Goal: Information Seeking & Learning: Learn about a topic

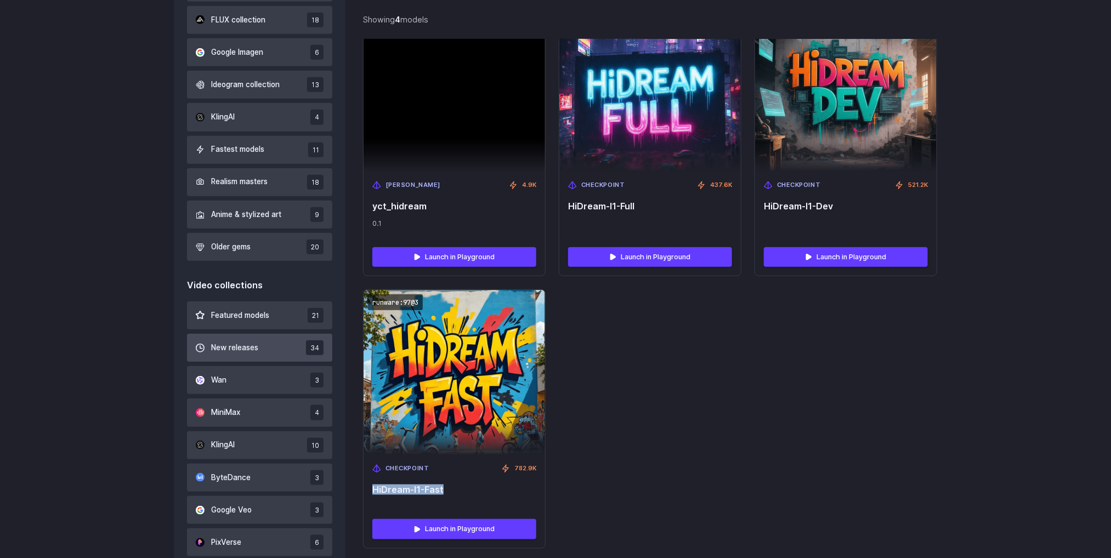
scroll to position [676, 0]
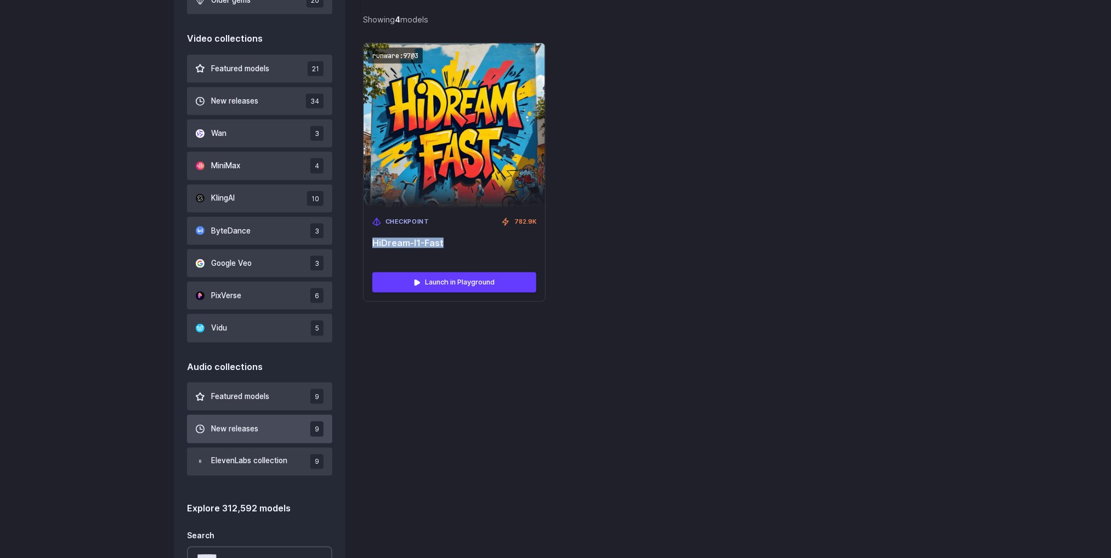
click at [270, 431] on button "New releases 9" at bounding box center [259, 429] width 145 height 28
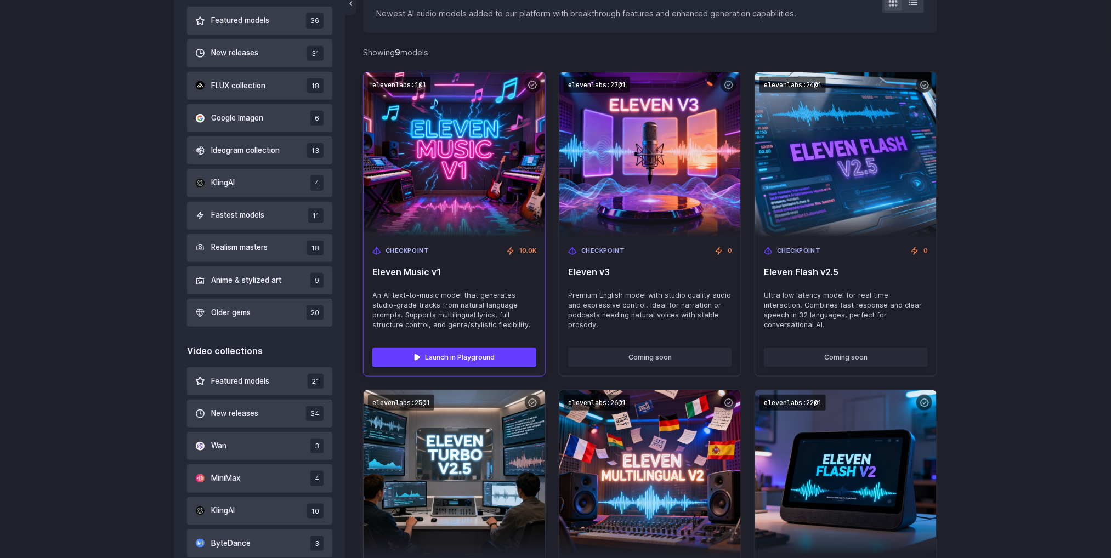
scroll to position [347, 0]
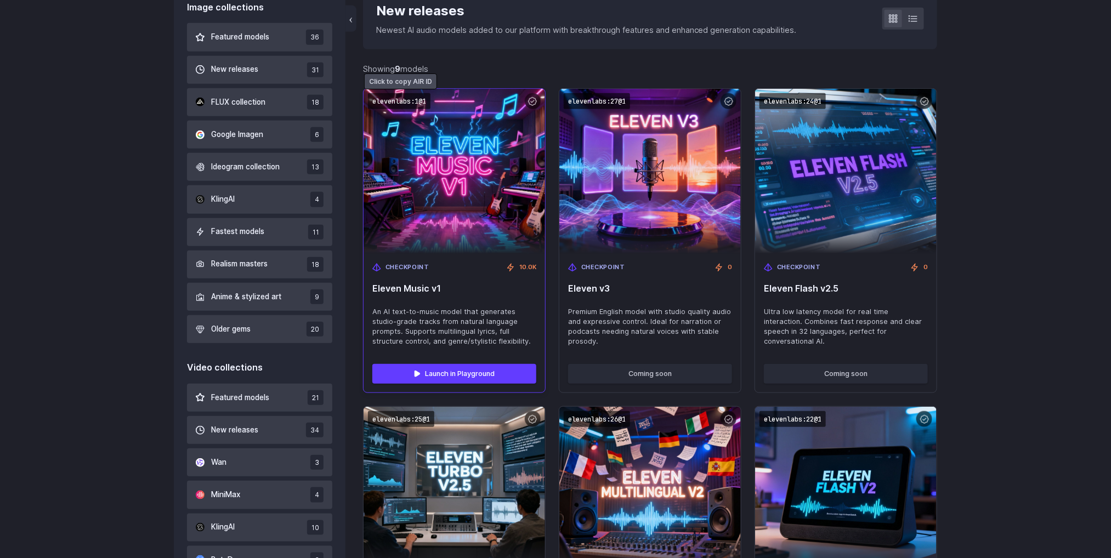
click at [417, 100] on code "elevenlabs:1@1" at bounding box center [399, 101] width 63 height 16
drag, startPoint x: 447, startPoint y: 293, endPoint x: 372, endPoint y: 288, distance: 75.9
click at [372, 288] on div "Checkpoint 10.0K Eleven Music v1 An AI text-to-music model that generates studi…" at bounding box center [455, 304] width 182 height 101
copy span "Eleven Music v1"
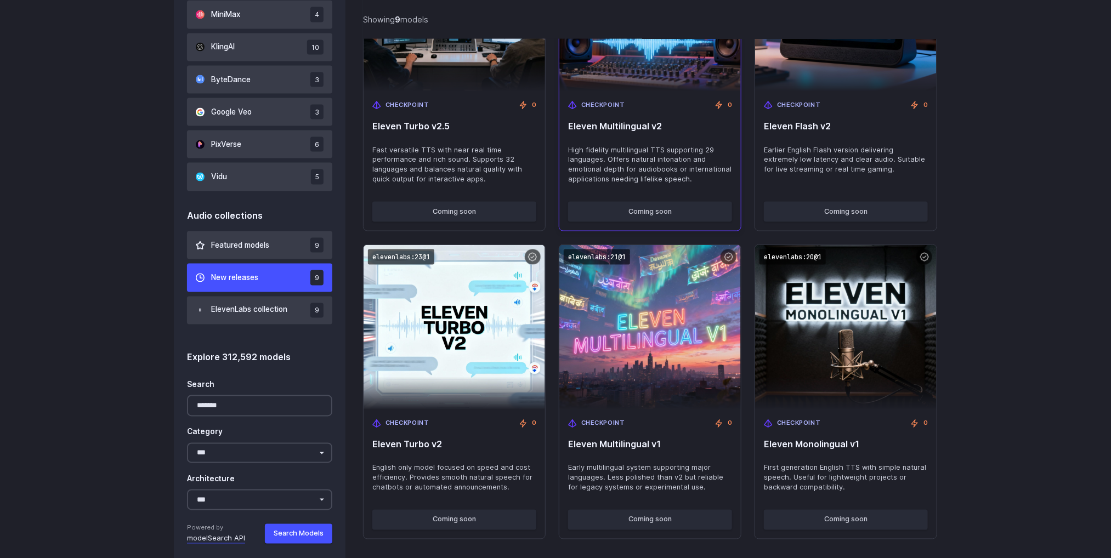
scroll to position [841, 0]
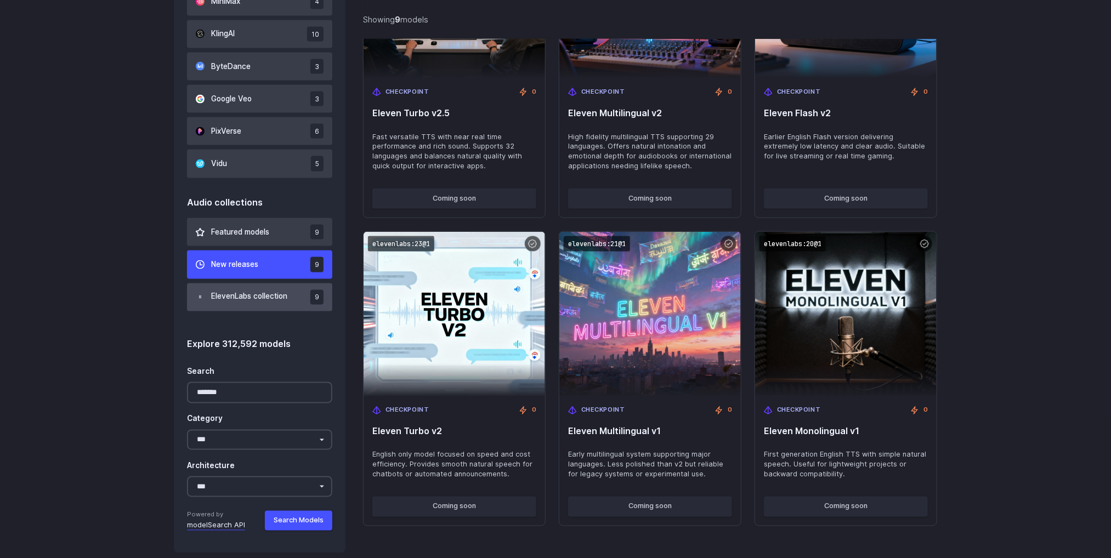
click at [257, 293] on span "ElevenLabs collection" at bounding box center [249, 297] width 76 height 12
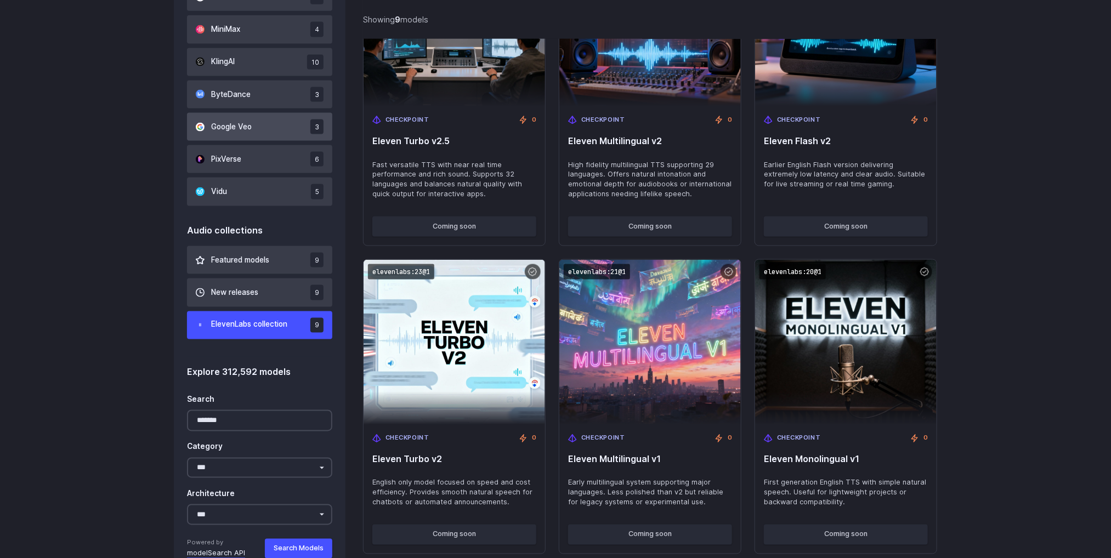
scroll to position [841, 0]
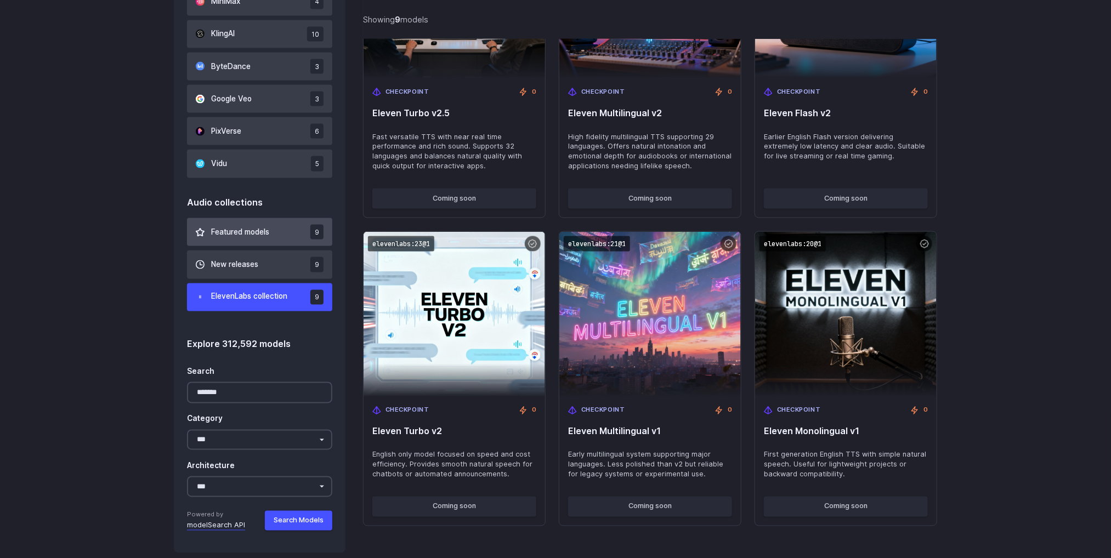
click at [253, 232] on span "Featured models" at bounding box center [240, 232] width 58 height 12
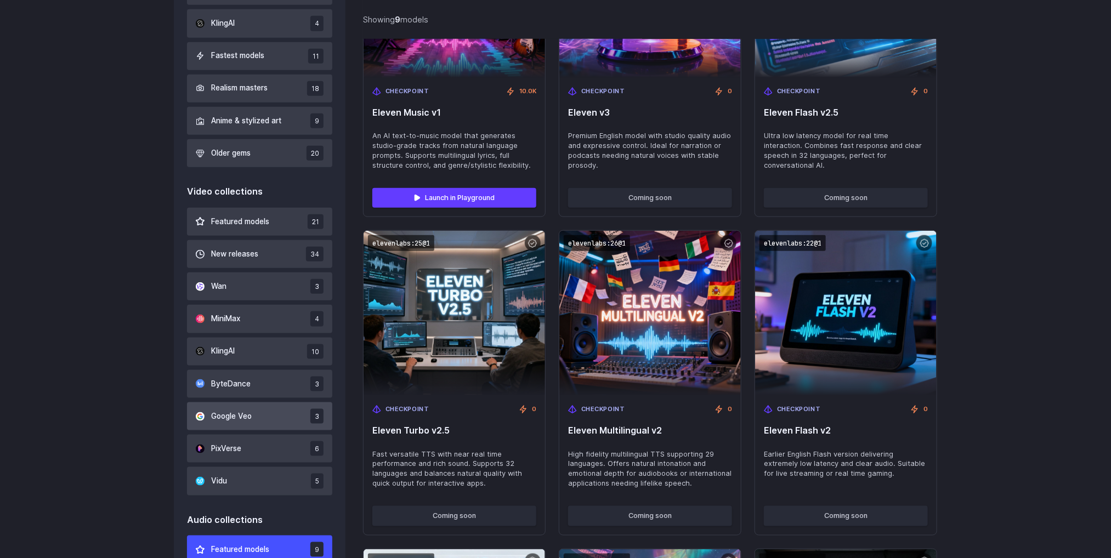
scroll to position [512, 0]
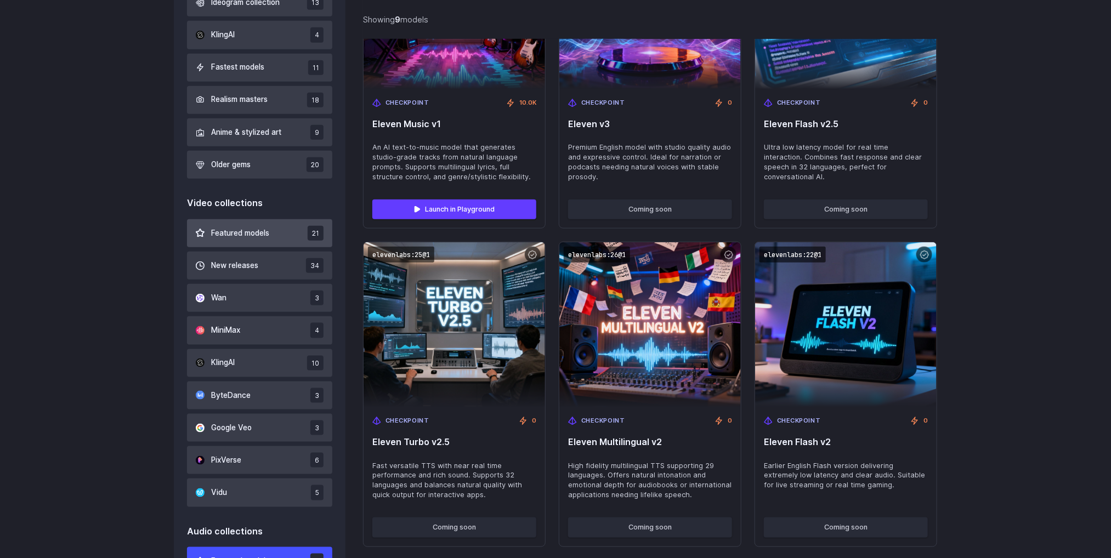
click at [264, 237] on span "Featured models" at bounding box center [240, 234] width 58 height 12
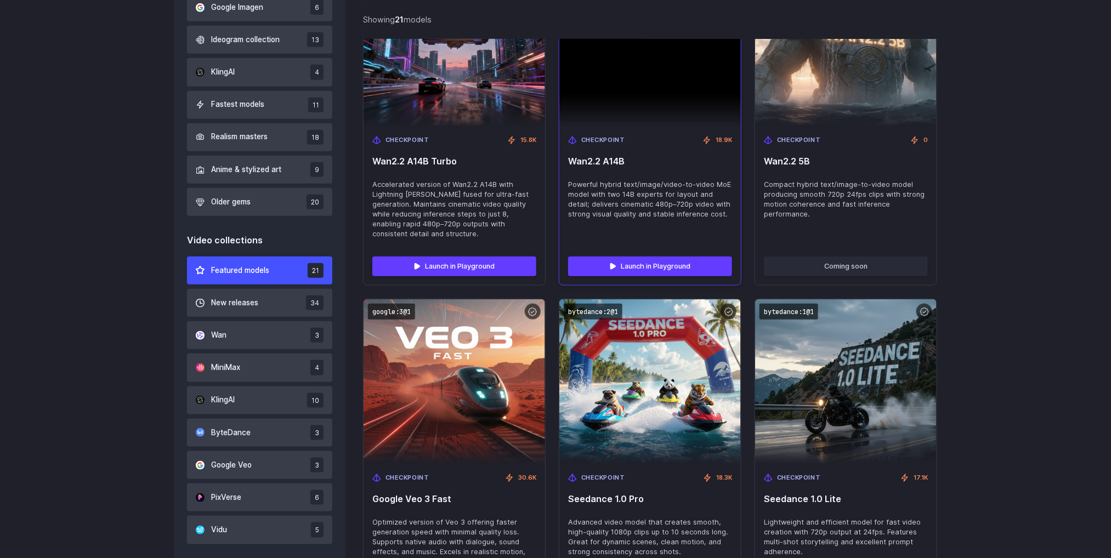
scroll to position [512, 0]
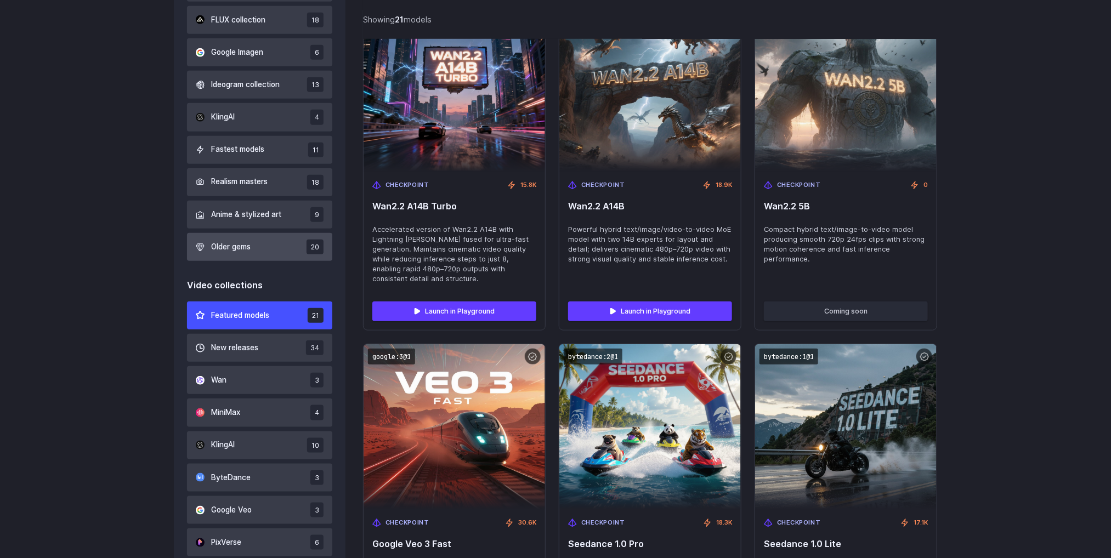
click at [242, 253] on span "Older gems" at bounding box center [230, 247] width 39 height 12
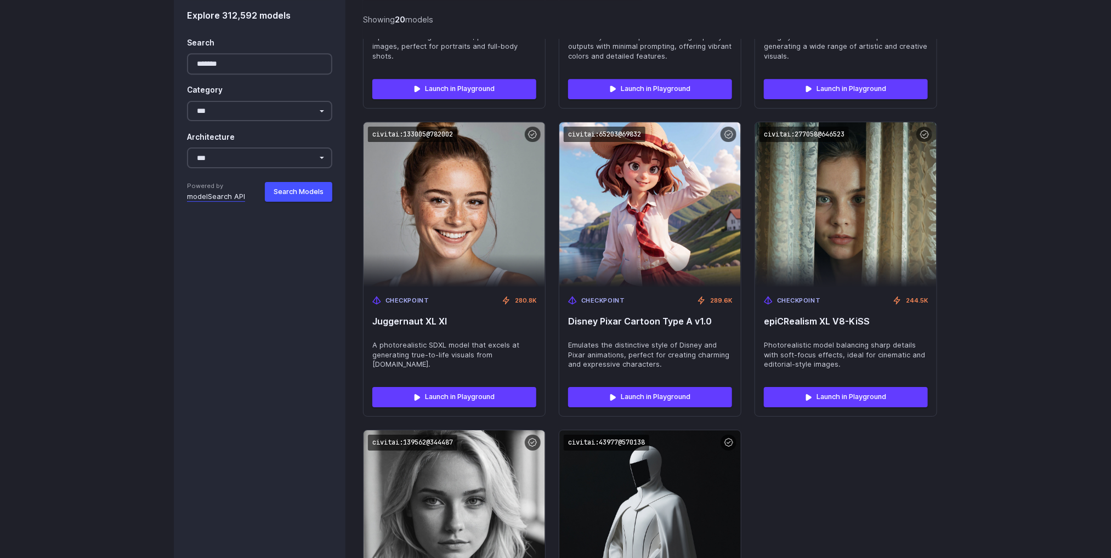
scroll to position [1746, 0]
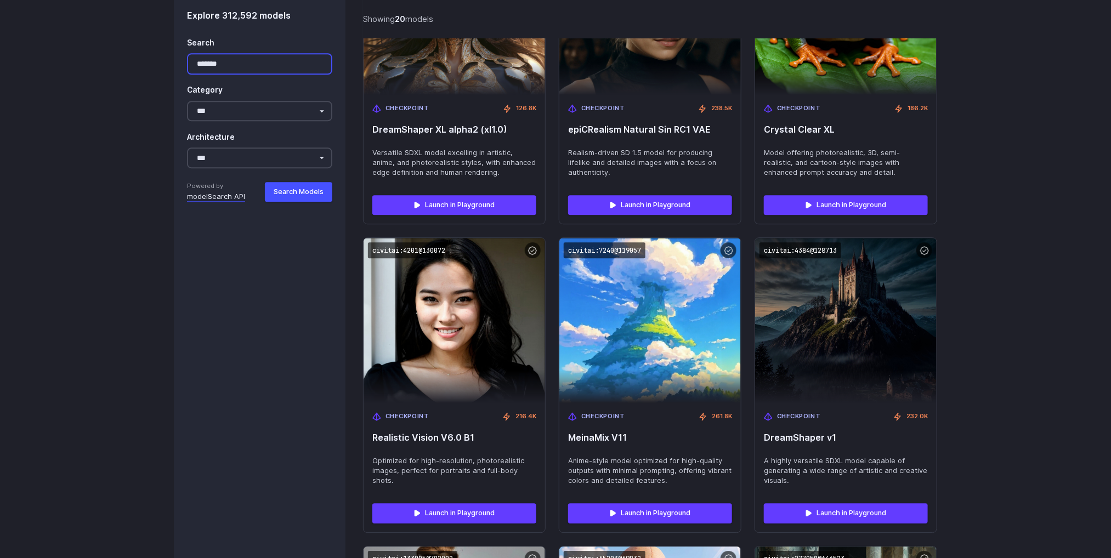
drag, startPoint x: 240, startPoint y: 58, endPoint x: 132, endPoint y: 55, distance: 108.6
click at [132, 55] on div "Image collections Featured models 36 New releases 31 FLUX collection 18 Google …" at bounding box center [555, 26] width 1111 height 2246
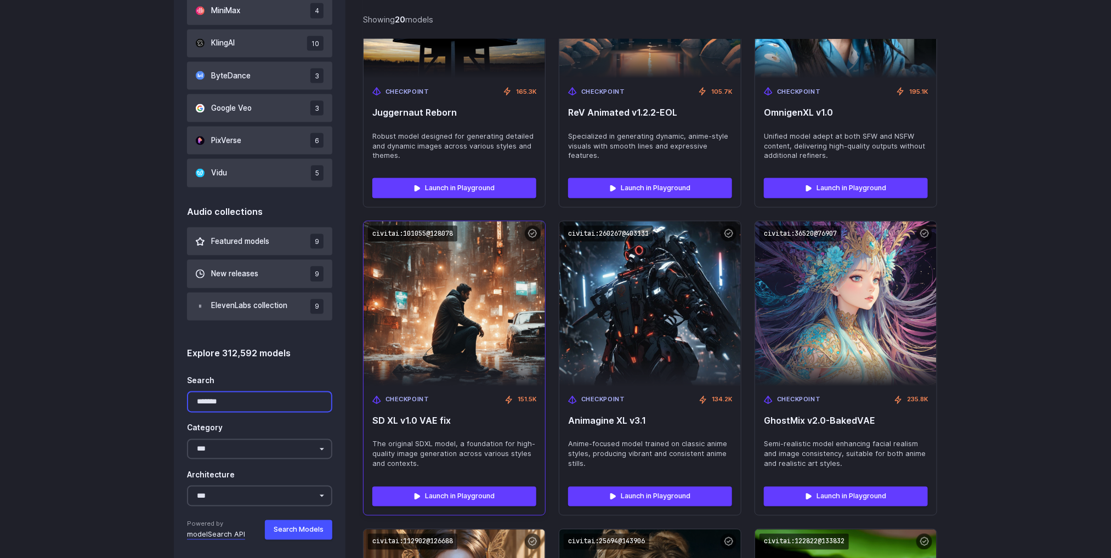
scroll to position [845, 0]
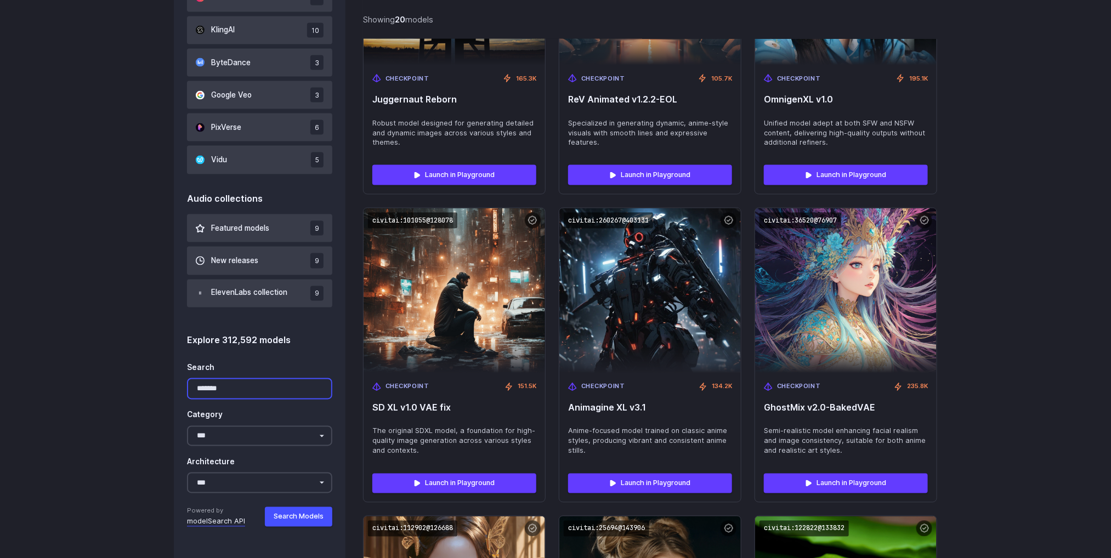
click at [252, 387] on input "*******" at bounding box center [259, 388] width 145 height 21
type input "*"
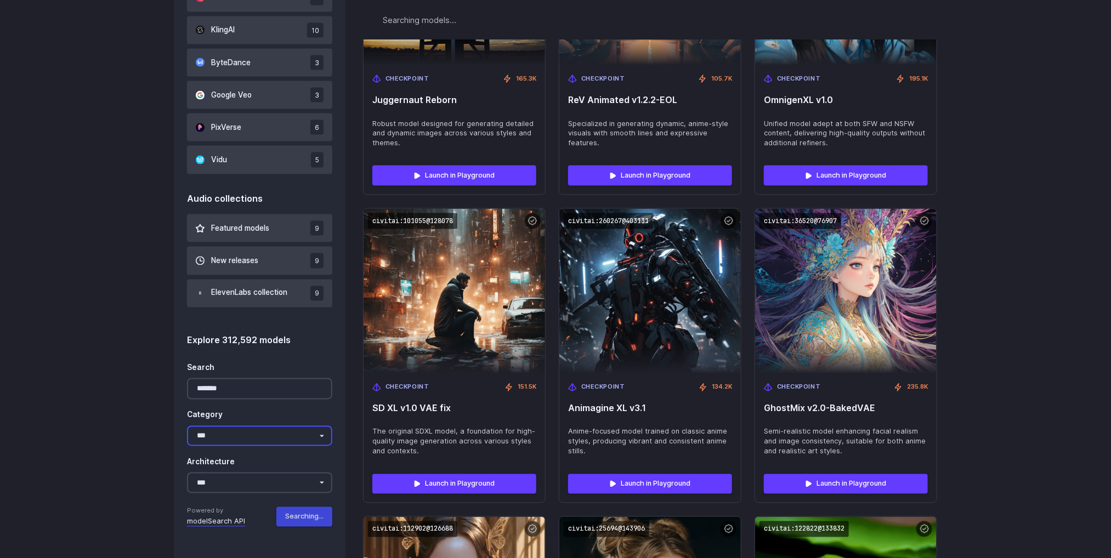
click at [279, 440] on select "**********" at bounding box center [259, 436] width 145 height 21
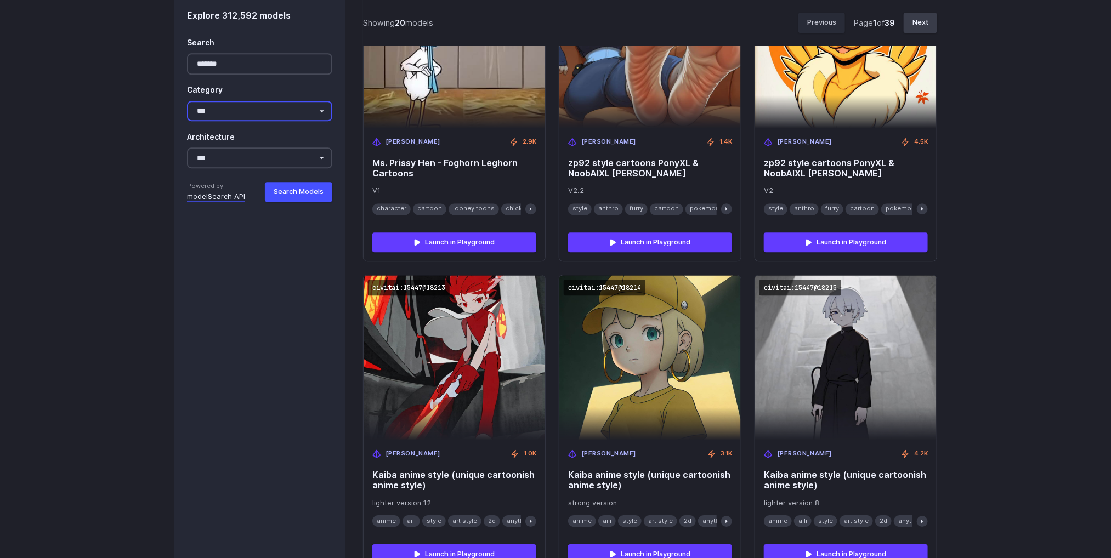
scroll to position [1416, 0]
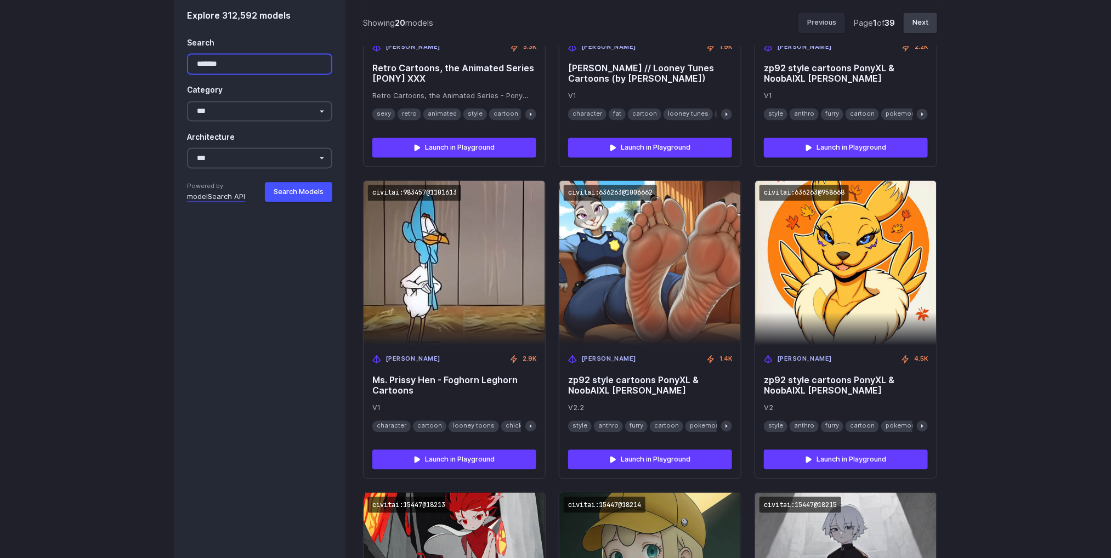
drag, startPoint x: 234, startPoint y: 56, endPoint x: 152, endPoint y: 56, distance: 81.7
click at [152, 56] on div "Image collections Featured models 36 New releases 31 FLUX collection 18 Google …" at bounding box center [555, 275] width 1111 height 2323
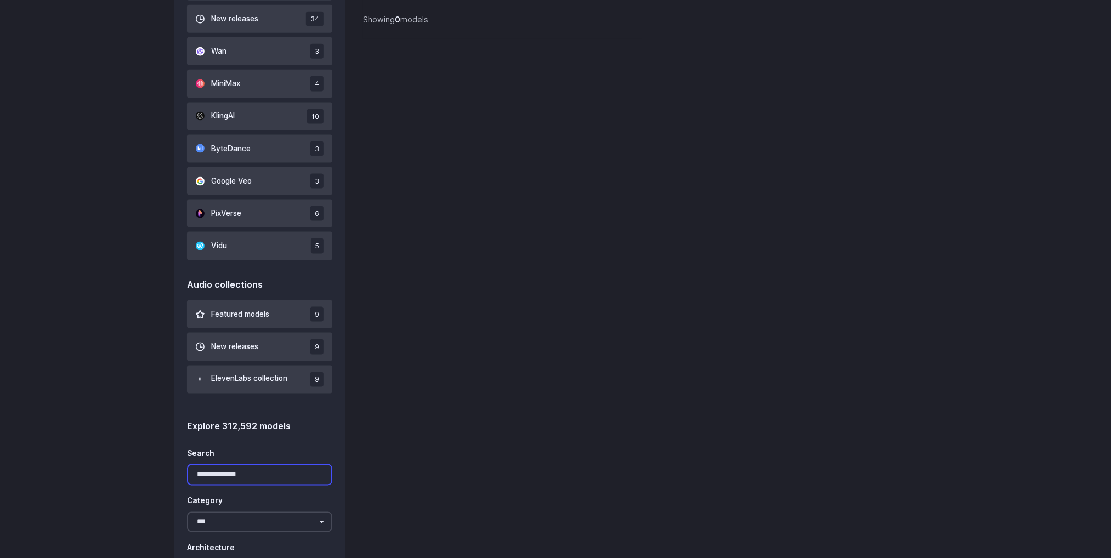
scroll to position [841, 0]
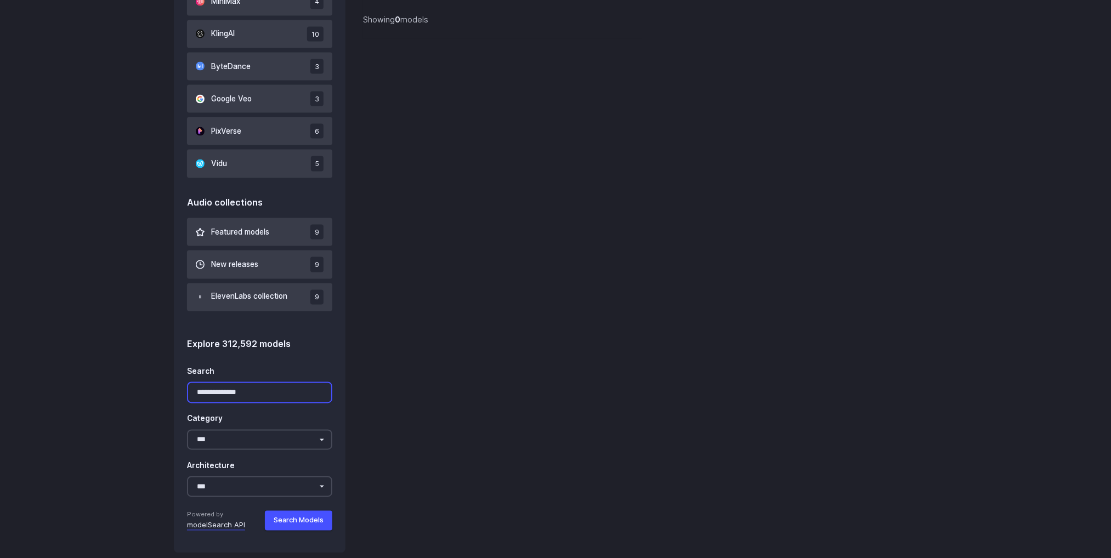
drag, startPoint x: 253, startPoint y: 394, endPoint x: 172, endPoint y: 382, distance: 82.5
click at [172, 382] on div "Image collections Featured models 36 New releases 31 FLUX collection 18 Google …" at bounding box center [556, 23] width 790 height 1059
drag, startPoint x: 257, startPoint y: 395, endPoint x: 184, endPoint y: 387, distance: 72.8
click at [184, 387] on div "Image collections Featured models 36 New releases 31 FLUX collection 18 Google …" at bounding box center [260, 23] width 172 height 1059
drag, startPoint x: 221, startPoint y: 389, endPoint x: 158, endPoint y: 387, distance: 63.1
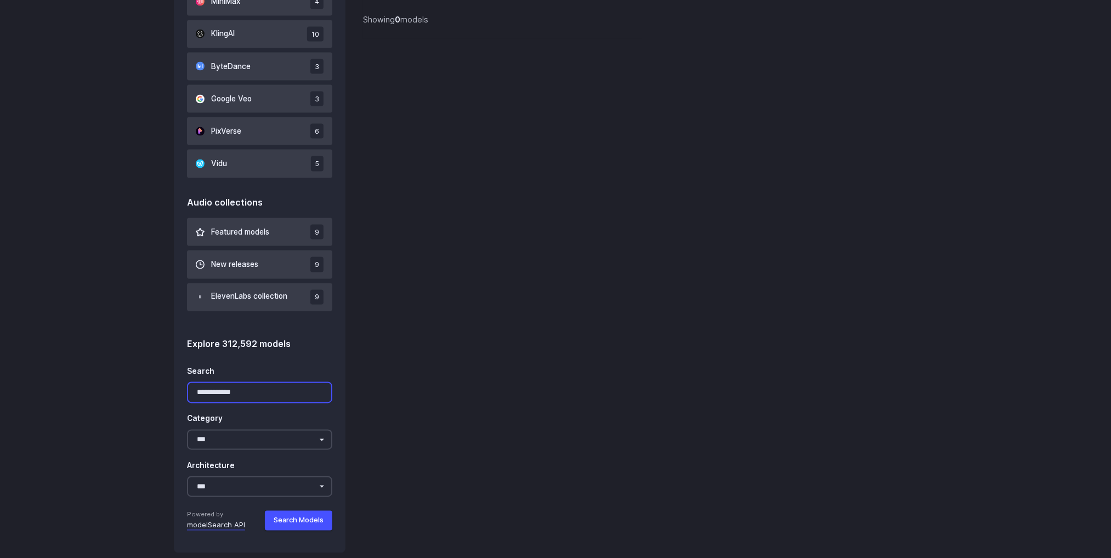
click at [158, 387] on div "Image collections Featured models 36 New releases 31 FLUX collection 18 Google …" at bounding box center [555, 23] width 1111 height 1059
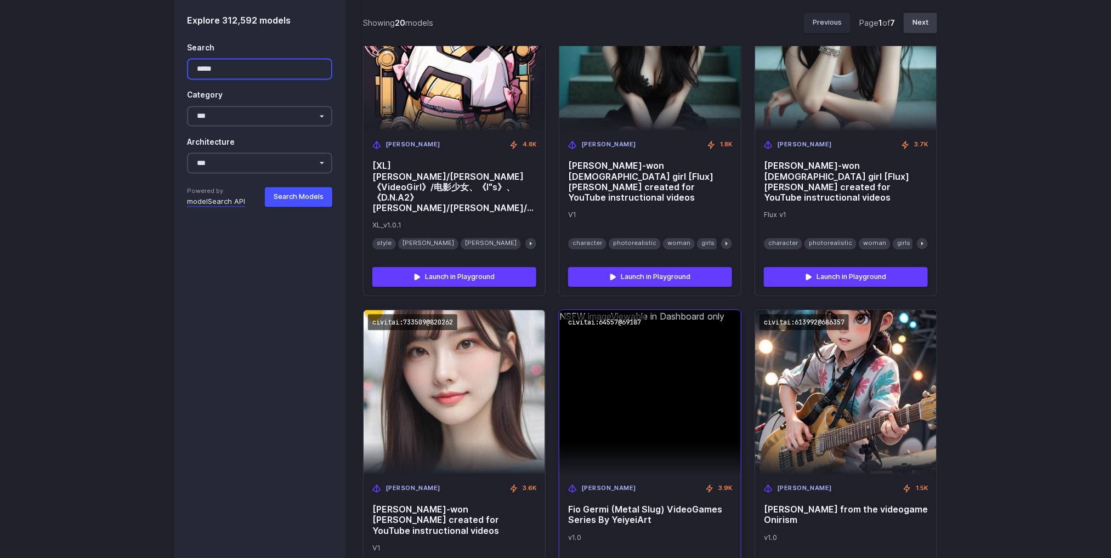
scroll to position [1005, 0]
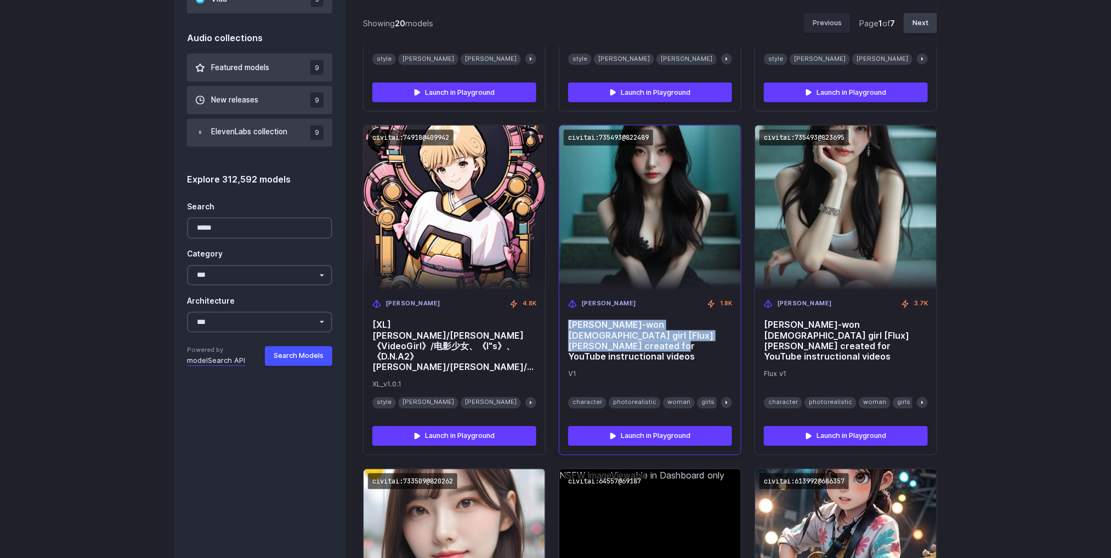
drag, startPoint x: 568, startPoint y: 298, endPoint x: 609, endPoint y: 333, distance: 53.7
click at [609, 333] on div "[PERSON_NAME] 1.8[PERSON_NAME]-won [DEMOGRAPHIC_DATA] girl [Flux] [PERSON_NAME]…" at bounding box center [650, 354] width 182 height 127
copy span "[PERSON_NAME]-won [DEMOGRAPHIC_DATA] girl [Flux] [PERSON_NAME] created for YouT…"
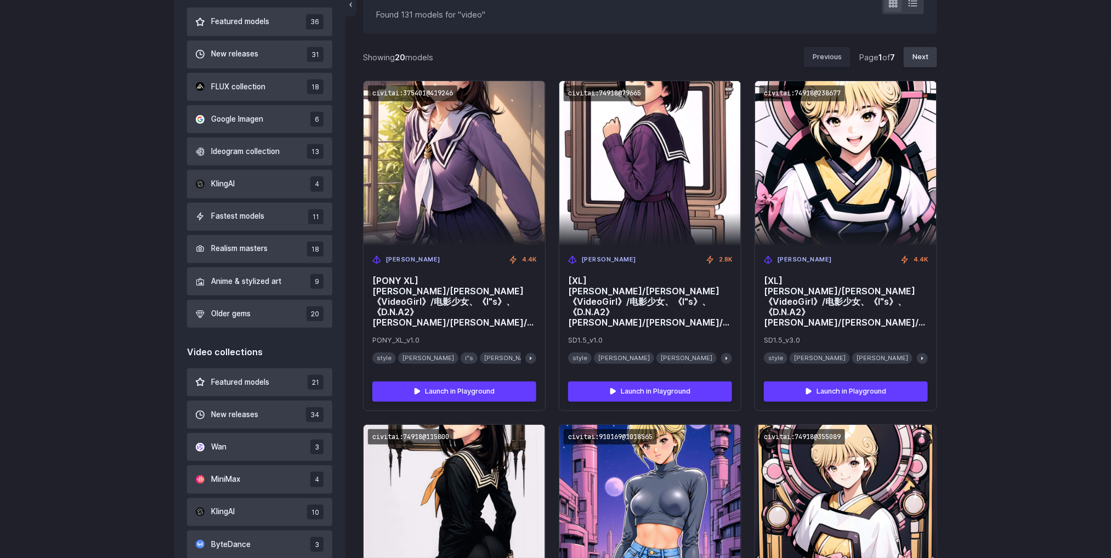
scroll to position [512, 0]
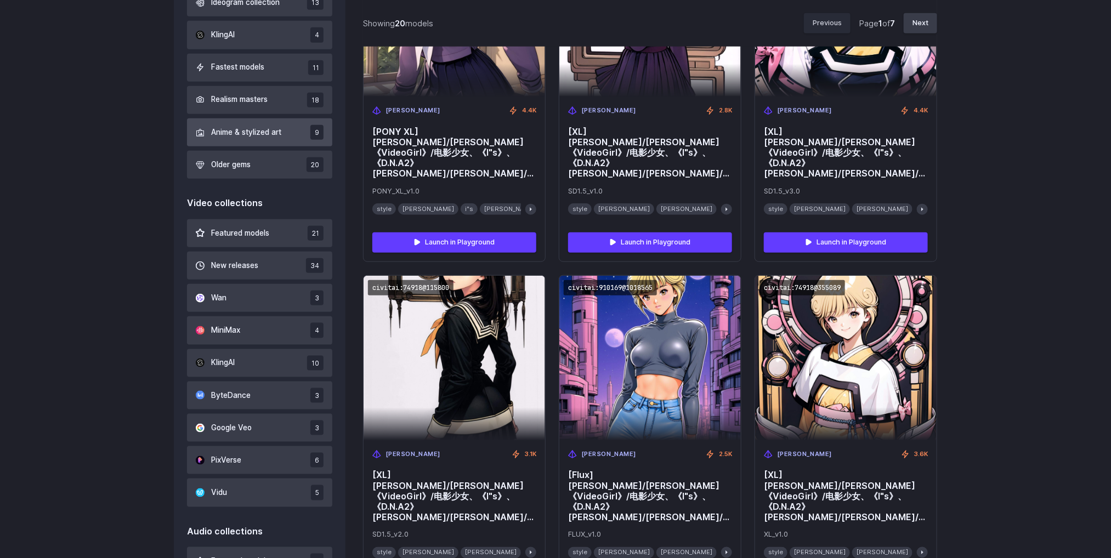
click at [259, 131] on span "Anime & stylized art" at bounding box center [246, 133] width 70 height 12
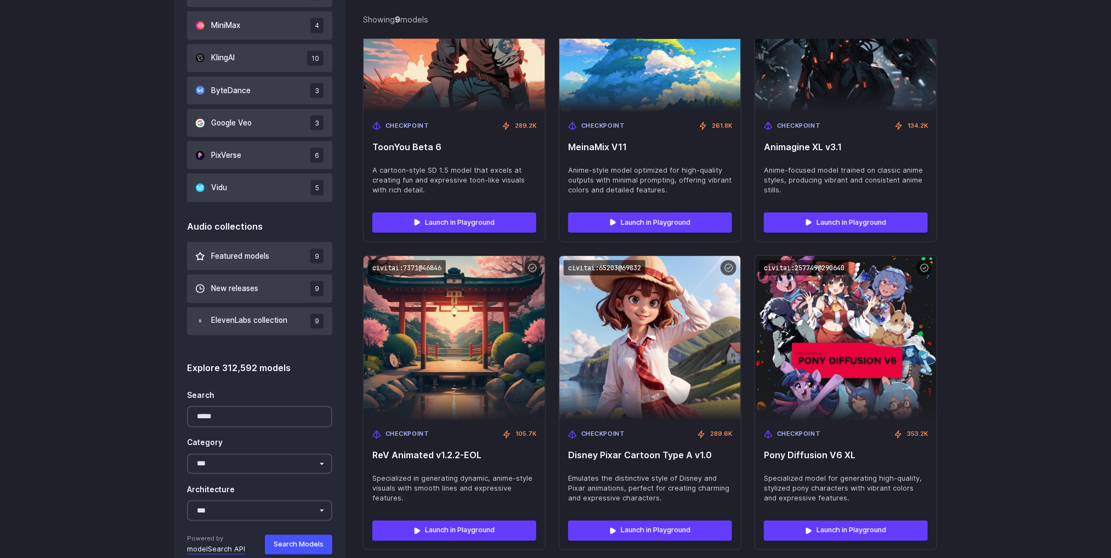
scroll to position [905, 0]
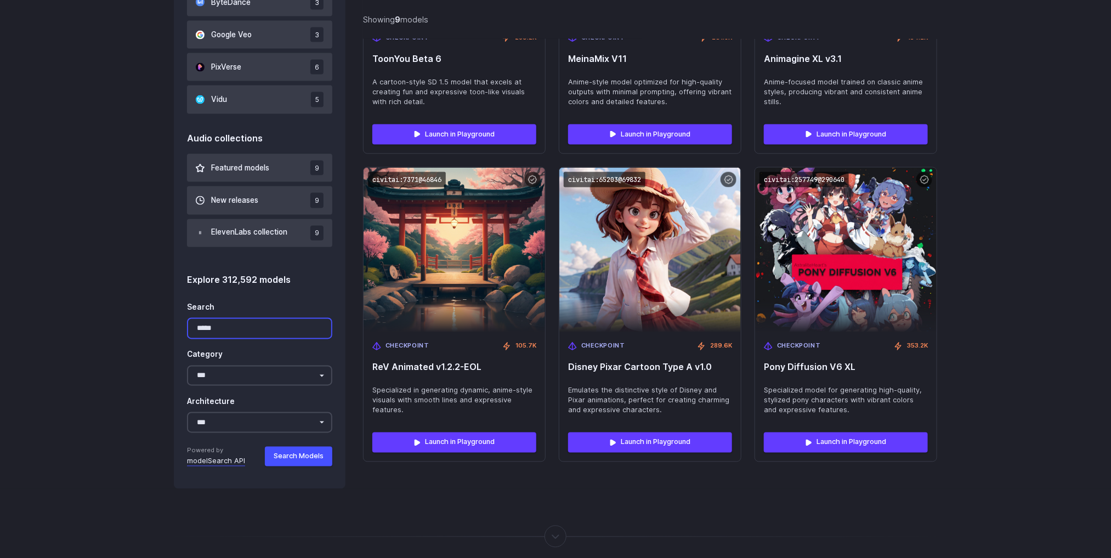
drag, startPoint x: 239, startPoint y: 324, endPoint x: 145, endPoint y: 341, distance: 95.7
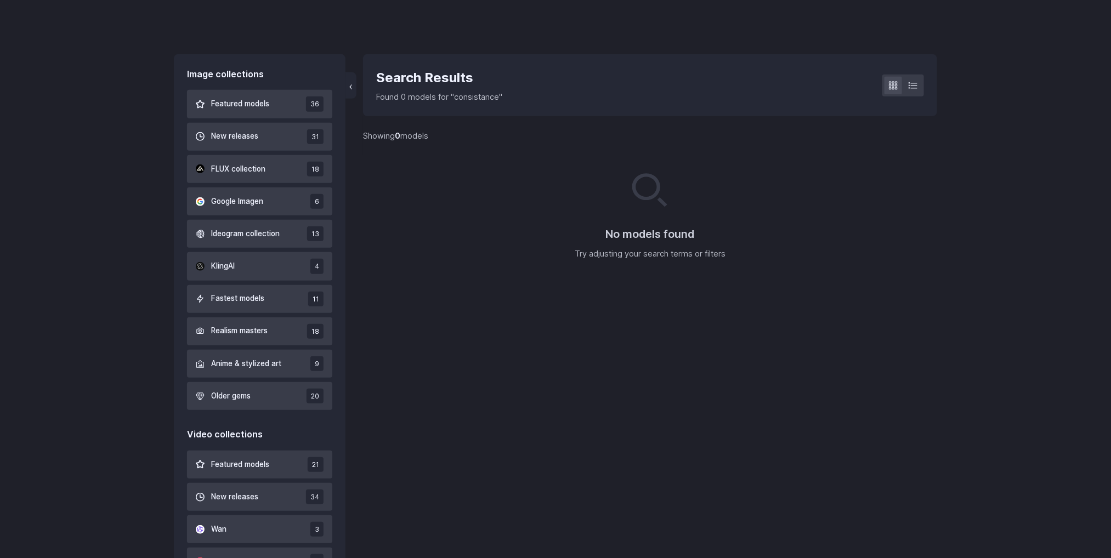
scroll to position [265, 0]
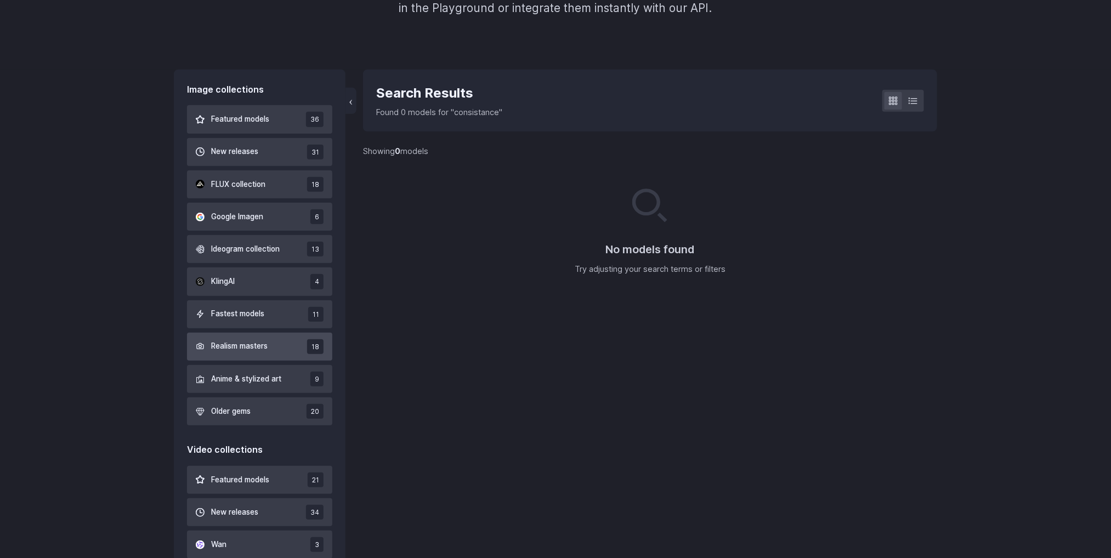
type input "**********"
click at [228, 341] on span "Realism masters" at bounding box center [239, 347] width 56 height 12
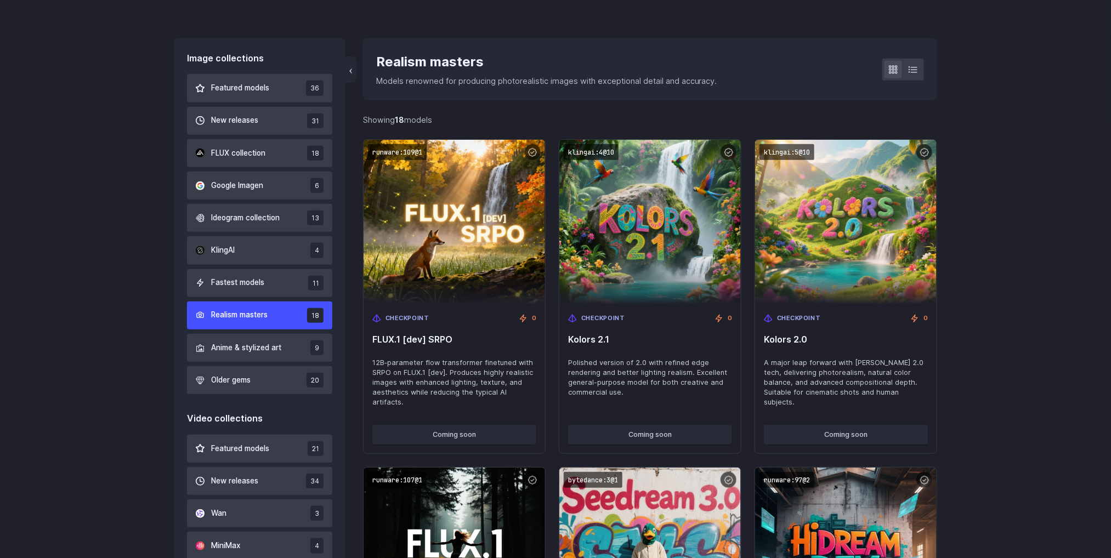
scroll to position [265, 0]
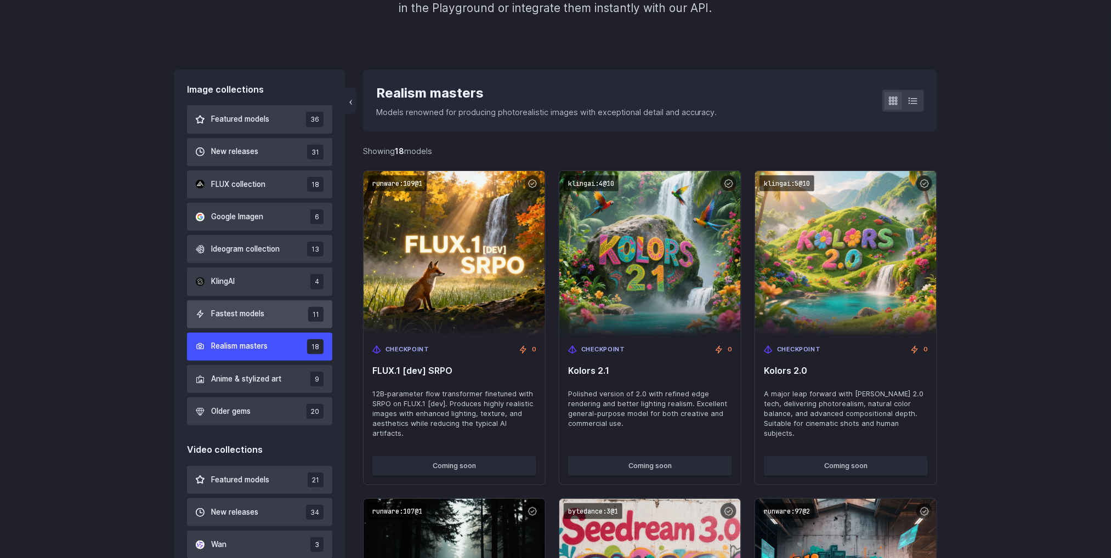
click at [272, 308] on button "Fastest models 11" at bounding box center [259, 315] width 145 height 28
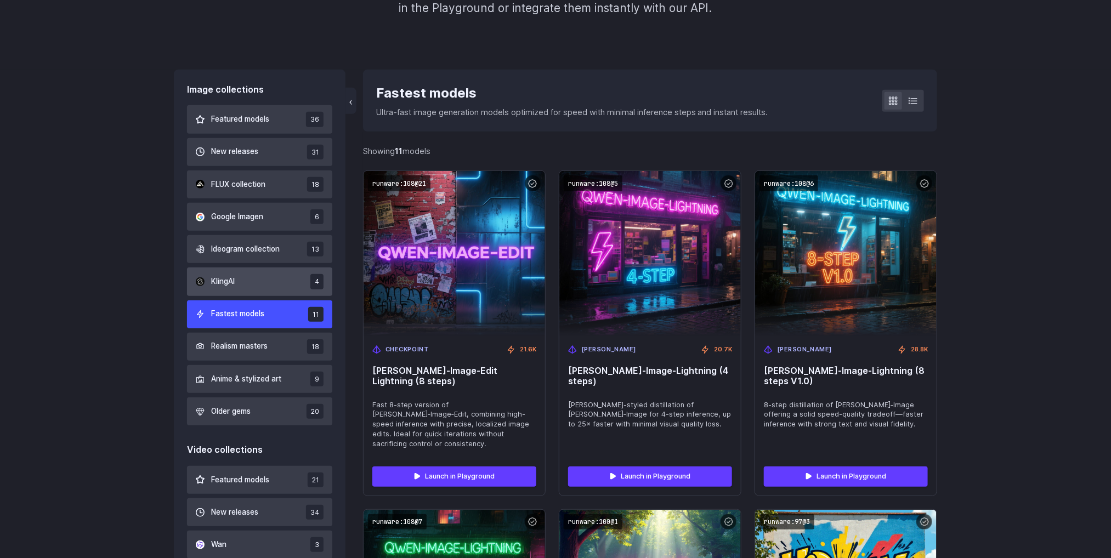
click at [263, 276] on button "KlingAI 4" at bounding box center [259, 282] width 145 height 28
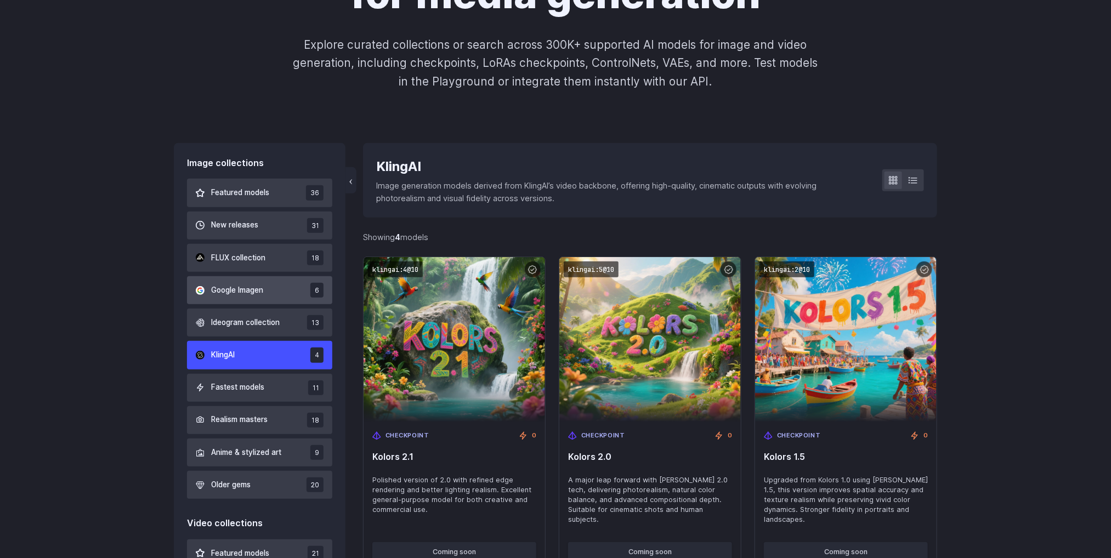
scroll to position [183, 0]
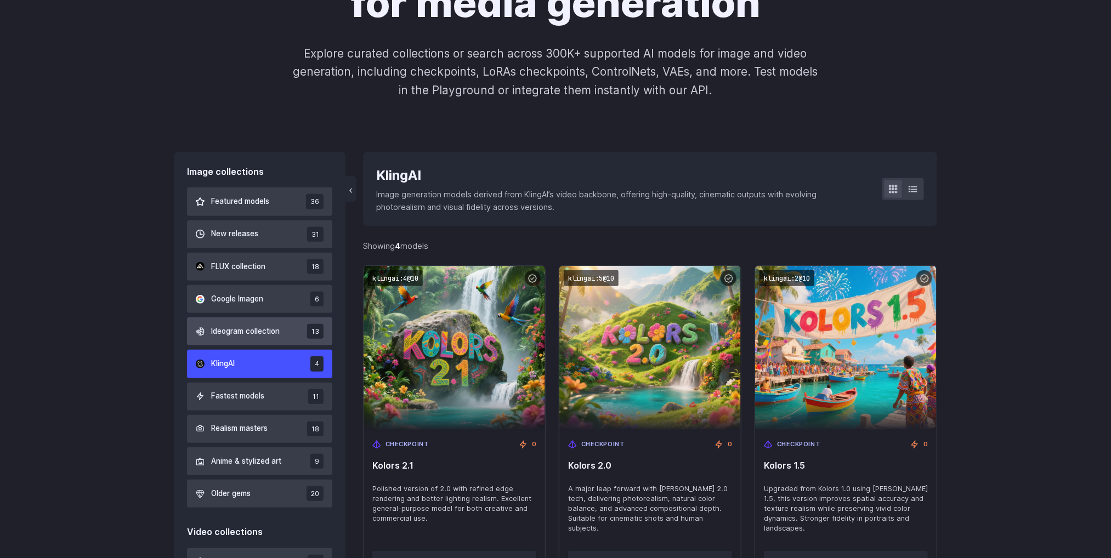
click at [267, 329] on span "Ideogram collection" at bounding box center [245, 332] width 69 height 12
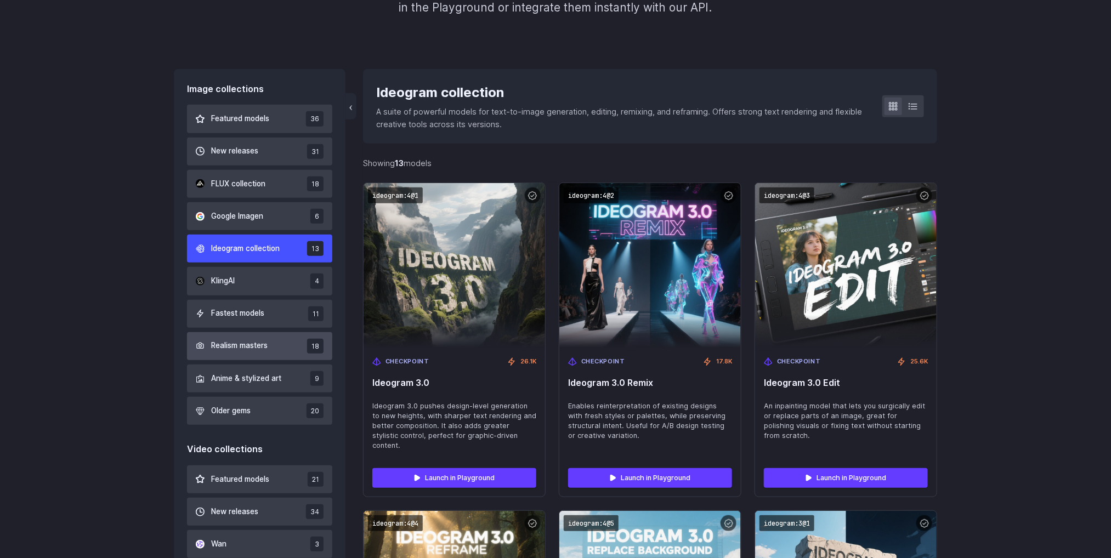
scroll to position [265, 0]
click at [258, 217] on span "Google Imagen" at bounding box center [237, 217] width 52 height 12
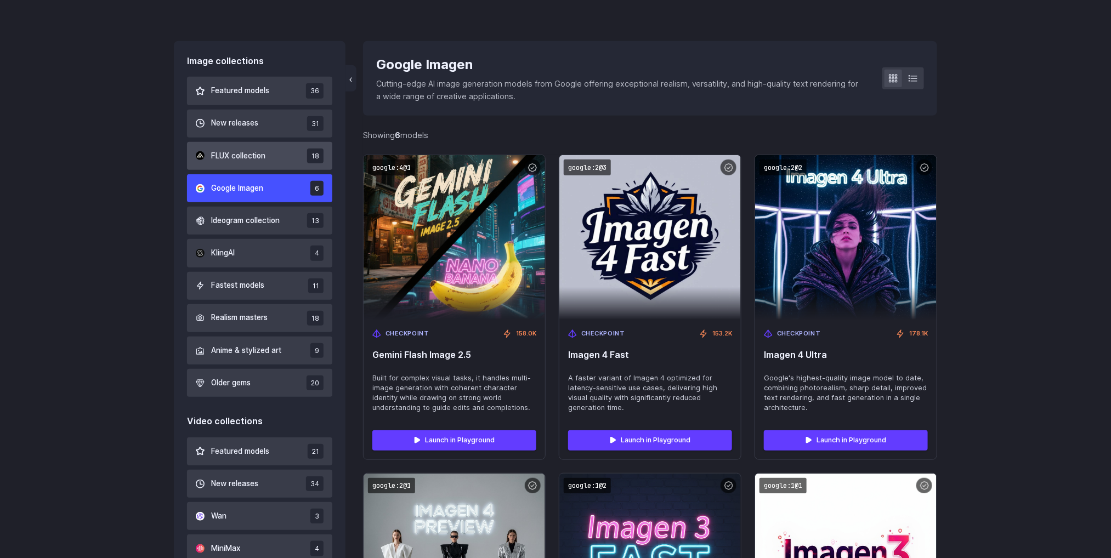
scroll to position [265, 0]
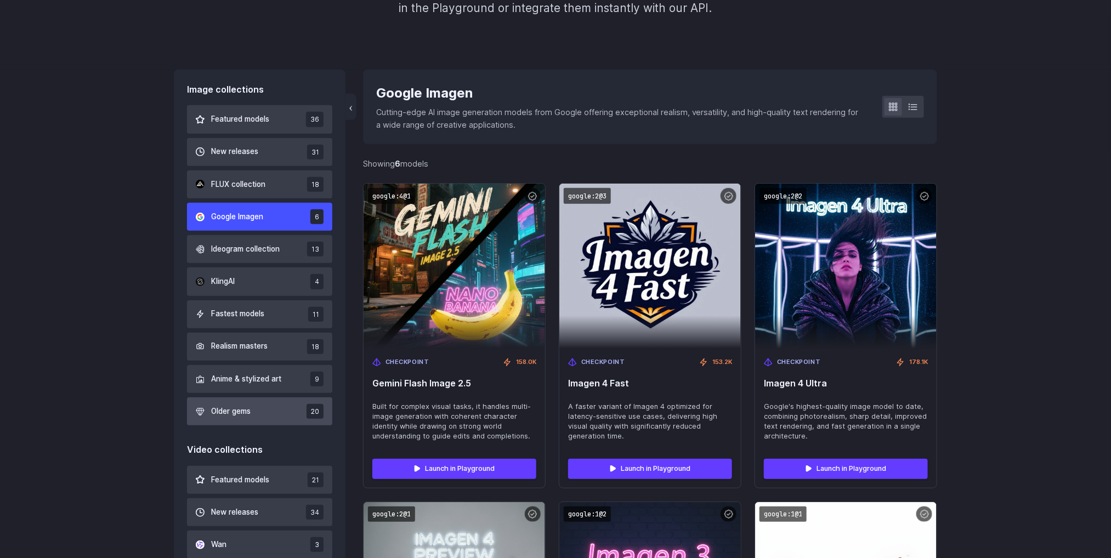
click at [267, 408] on button "Older gems 20" at bounding box center [259, 412] width 145 height 28
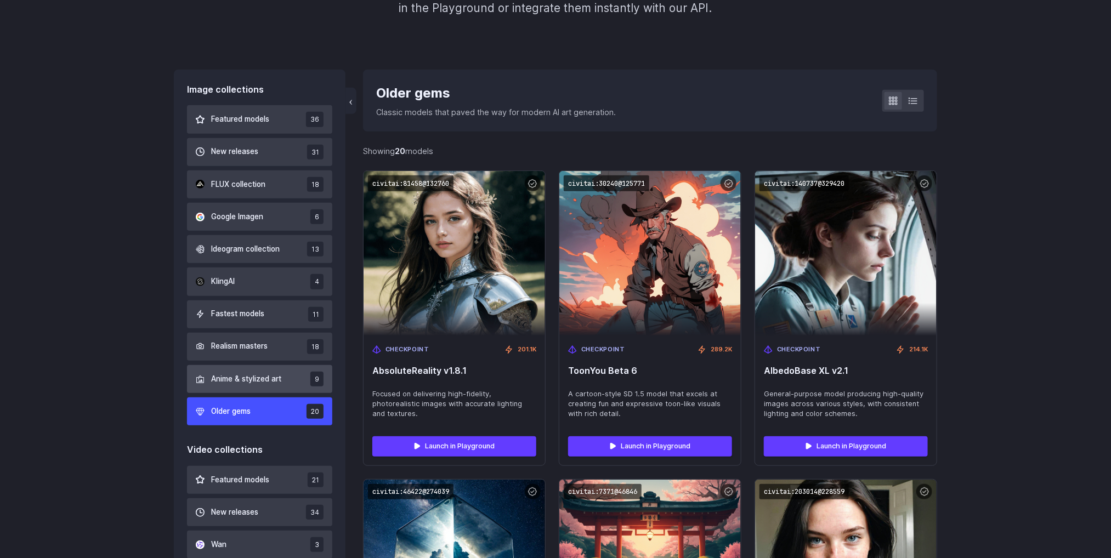
click at [269, 384] on span "Anime & stylized art" at bounding box center [246, 379] width 70 height 12
